Goal: Find specific page/section: Find specific page/section

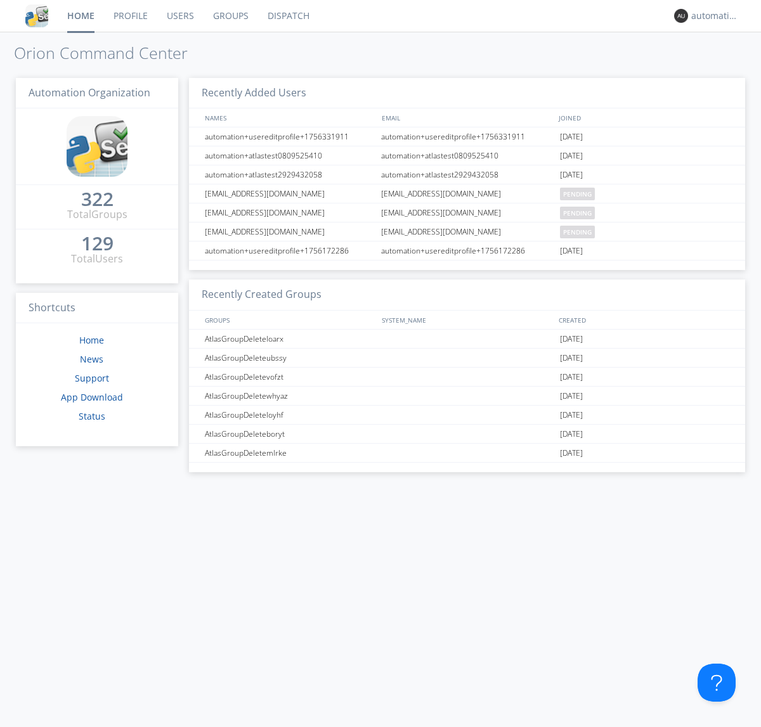
click at [287, 16] on link "Dispatch" at bounding box center [288, 16] width 61 height 32
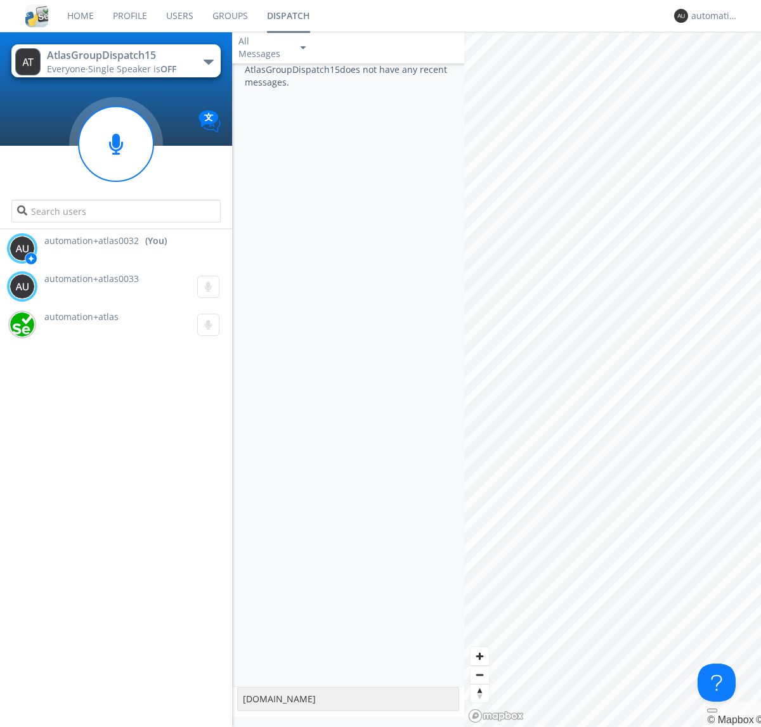
type textarea "www.orionlabs.io"
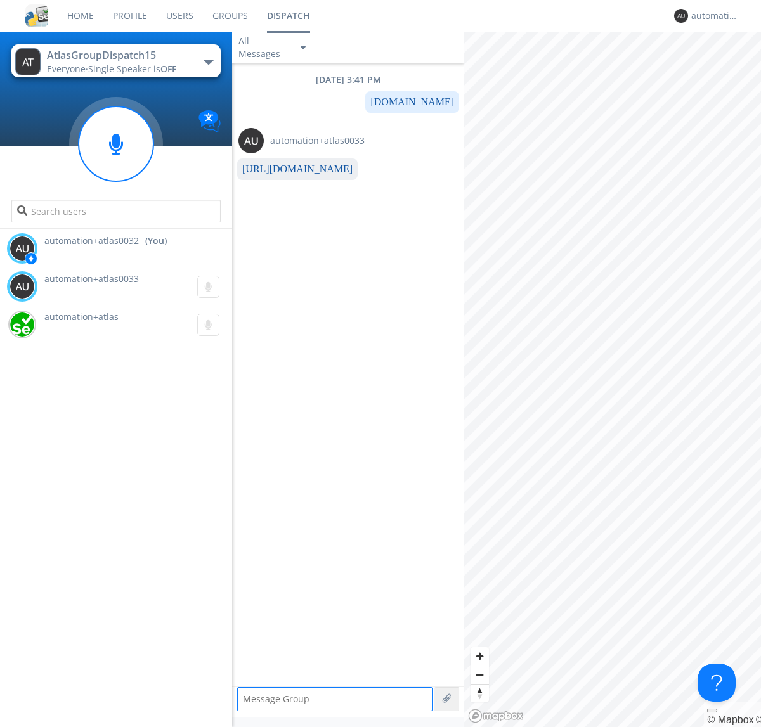
click at [292, 169] on link "https://www.orionlabs.io" at bounding box center [297, 169] width 110 height 11
click at [712, 16] on div "automation+atlas0032" at bounding box center [715, 16] width 48 height 13
